Goal: Find specific page/section: Find specific page/section

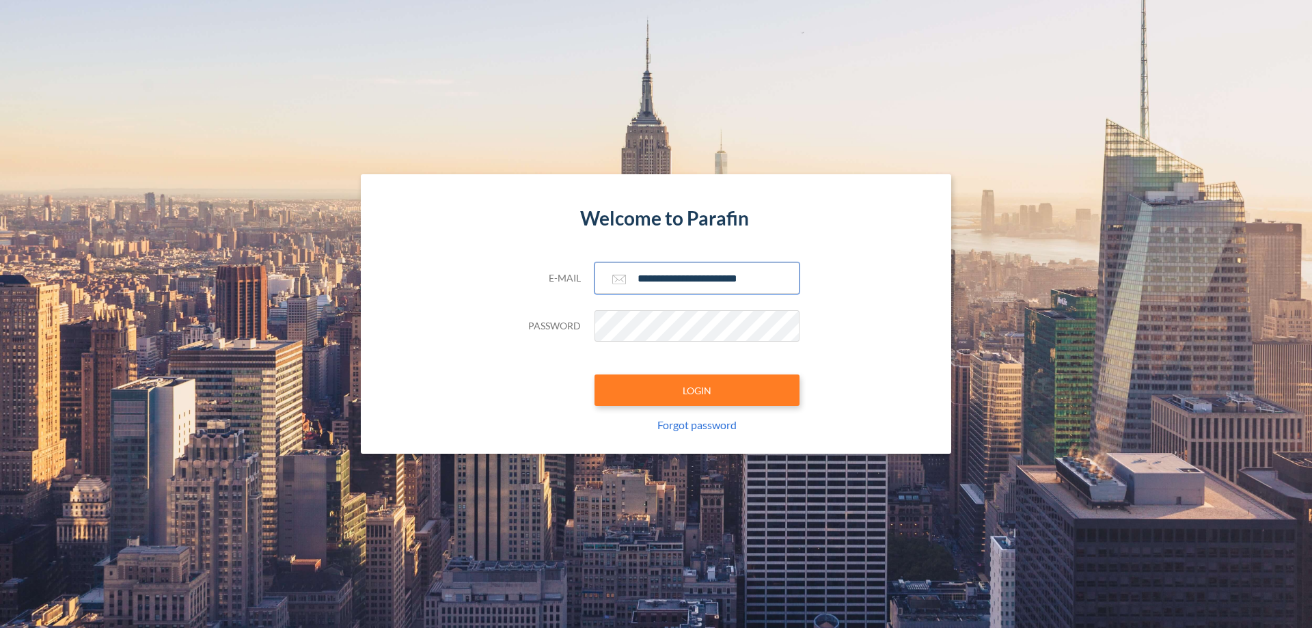
type input "**********"
click at [697, 390] on button "LOGIN" at bounding box center [697, 390] width 205 height 31
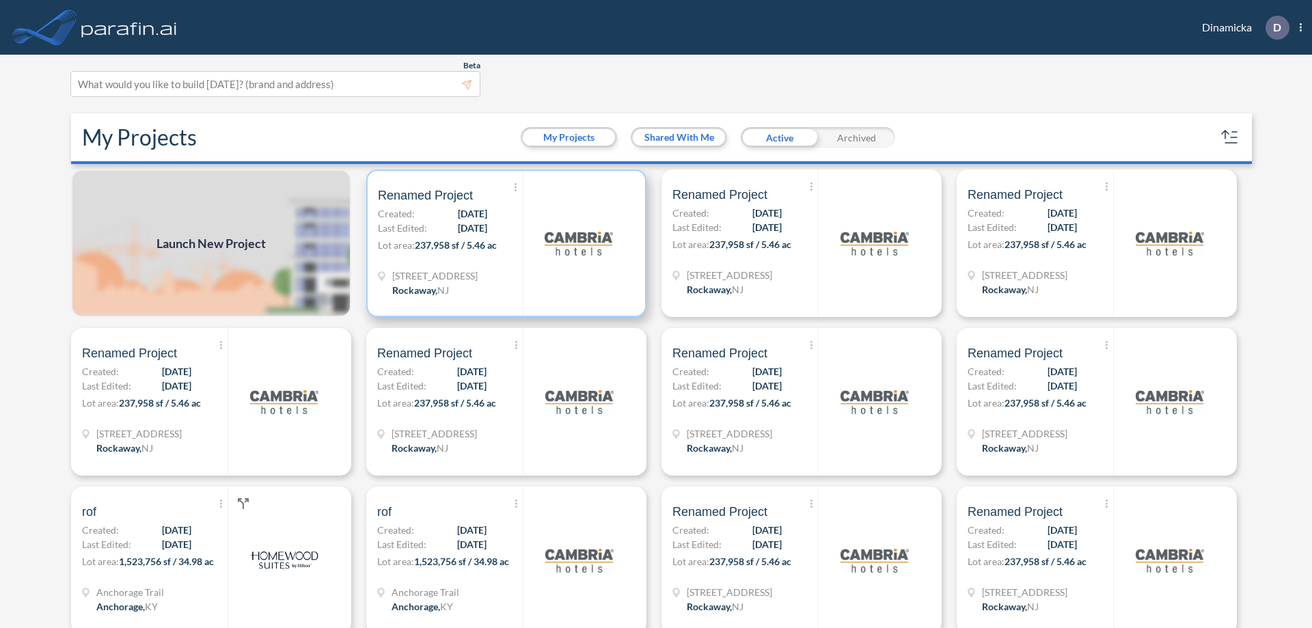
scroll to position [3, 0]
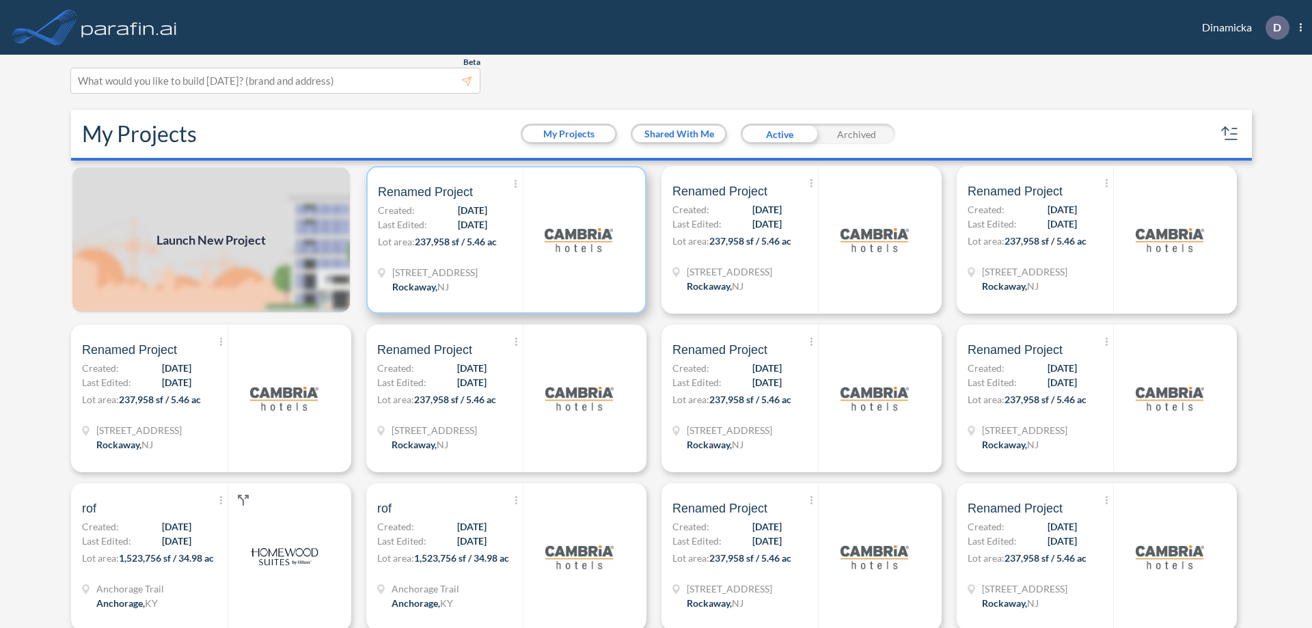
click at [504, 240] on p "Lot area: 237,958 sf / 5.46 ac" at bounding box center [450, 244] width 145 height 20
